Goal: Entertainment & Leisure: Consume media (video, audio)

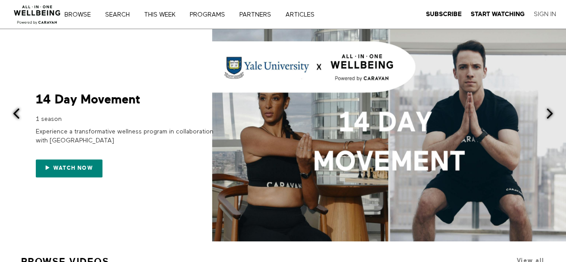
click at [543, 11] on link "Sign In" at bounding box center [544, 14] width 22 height 8
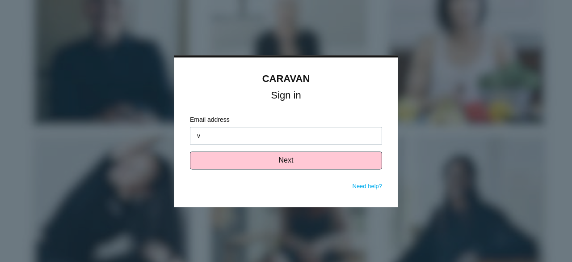
type input "[EMAIL_ADDRESS][DOMAIN_NAME]"
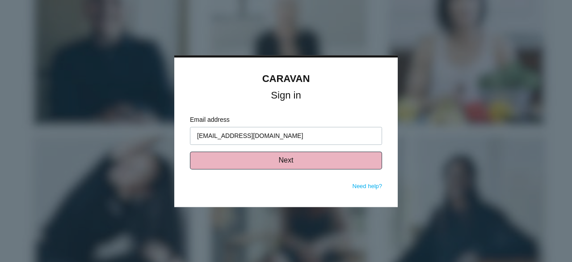
click at [265, 157] on button "Next" at bounding box center [286, 160] width 192 height 18
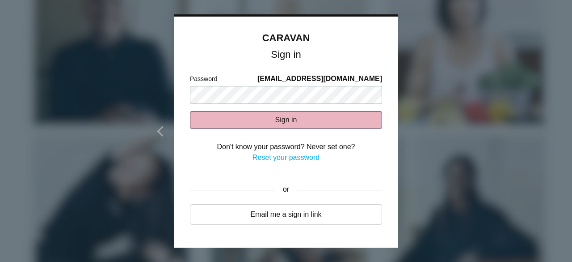
click at [261, 115] on button "Sign in" at bounding box center [286, 120] width 192 height 18
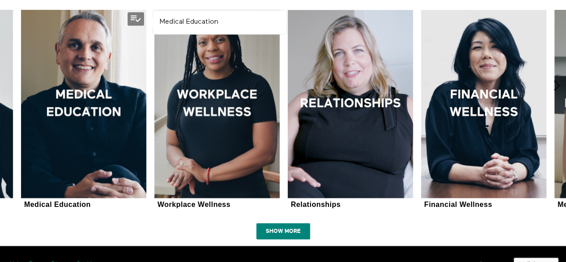
scroll to position [534, 0]
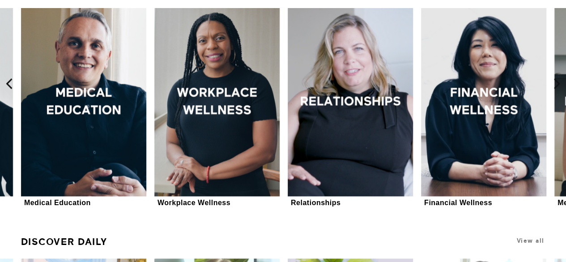
click at [8, 80] on icon at bounding box center [9, 83] width 11 height 11
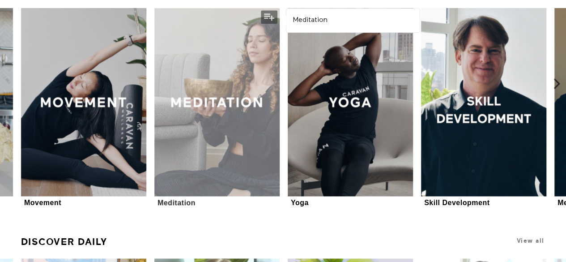
click at [228, 85] on div at bounding box center [216, 102] width 125 height 188
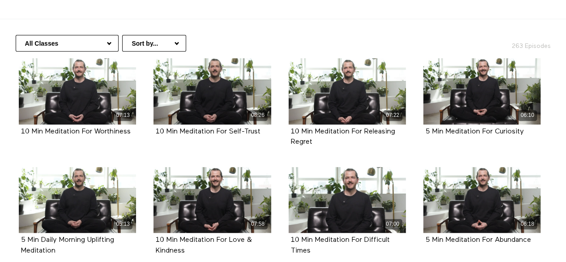
scroll to position [707, 0]
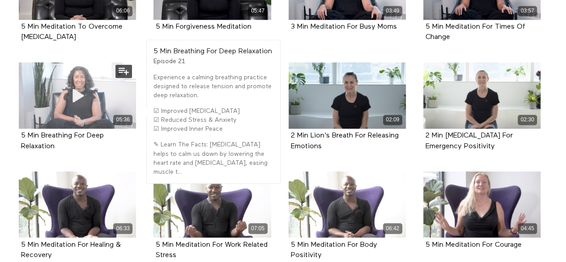
click at [74, 94] on icon at bounding box center [77, 96] width 27 height 16
